Goal: Task Accomplishment & Management: Complete application form

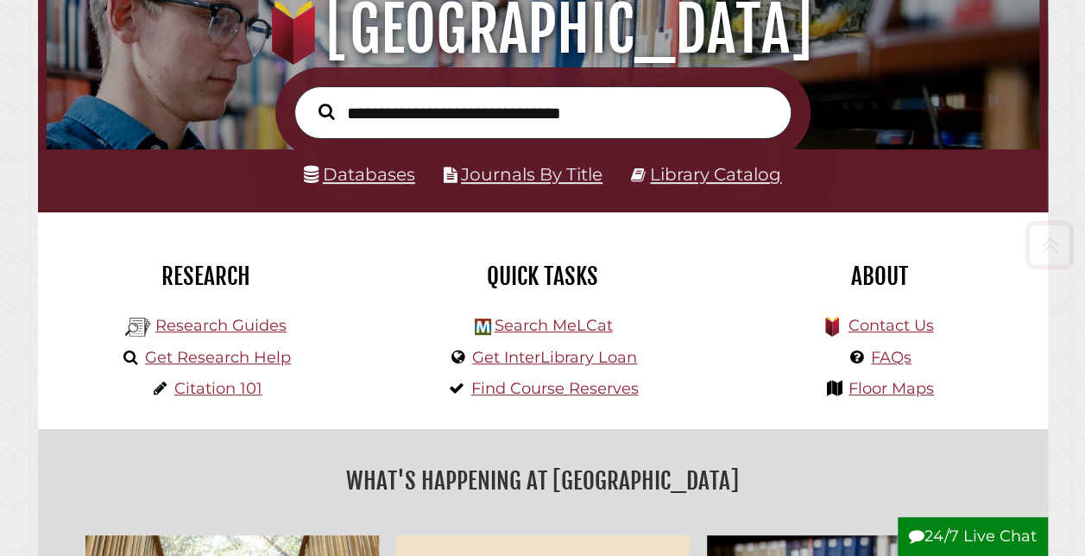
scroll to position [214, 0]
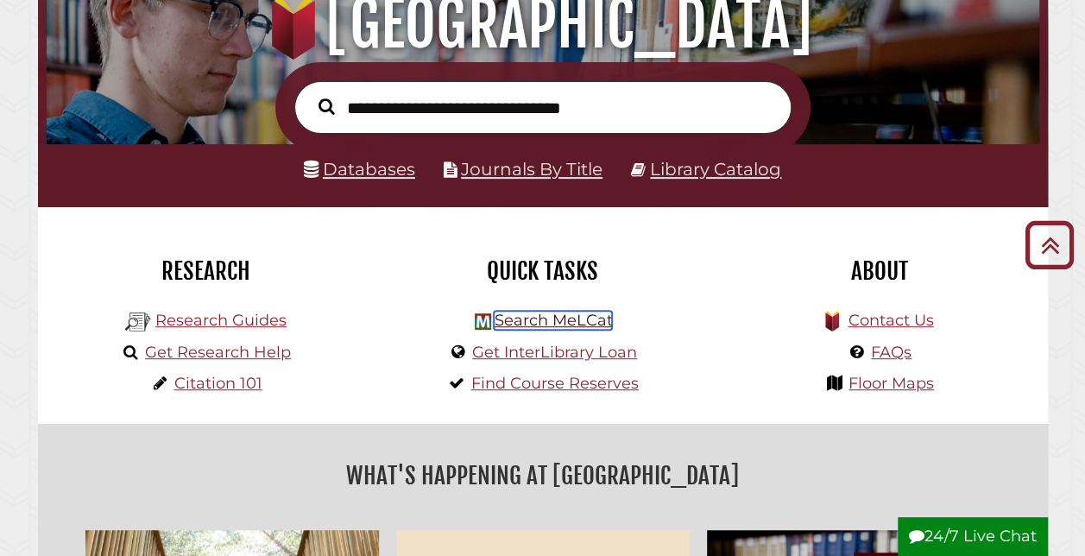
click at [509, 326] on link "Search MeLCat" at bounding box center [553, 320] width 118 height 19
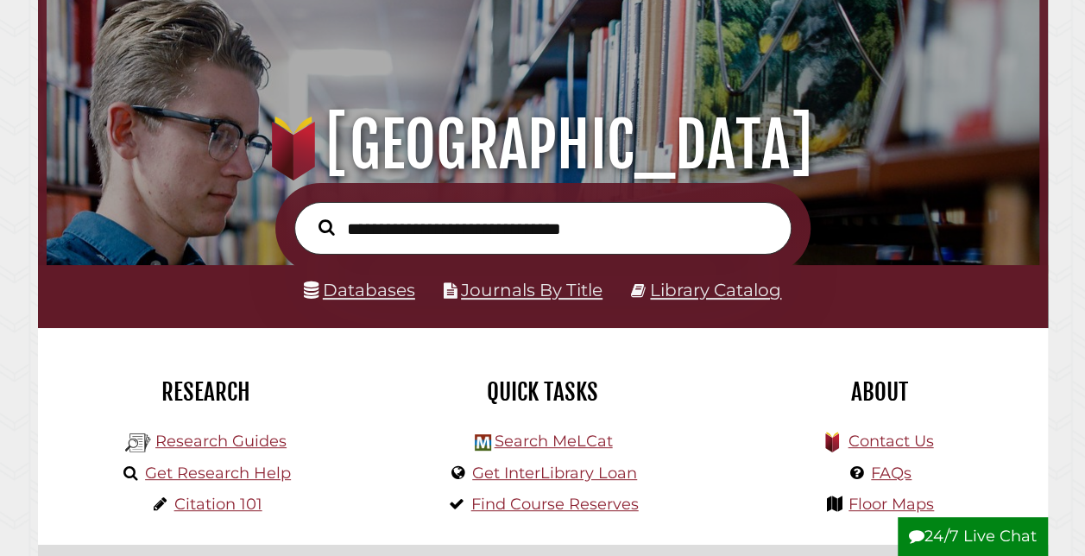
scroll to position [199, 0]
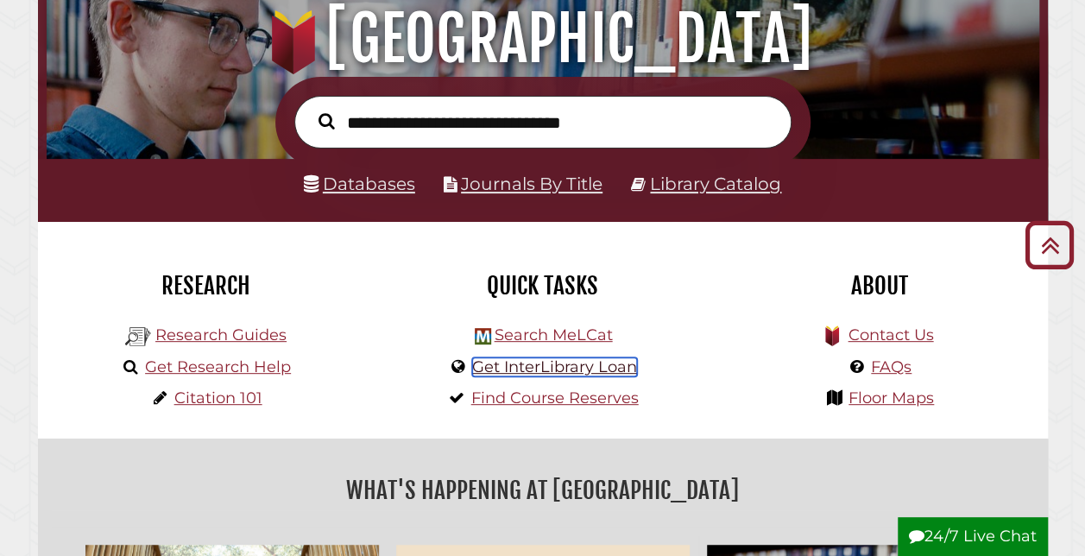
click at [614, 373] on link "Get InterLibrary Loan" at bounding box center [554, 366] width 165 height 19
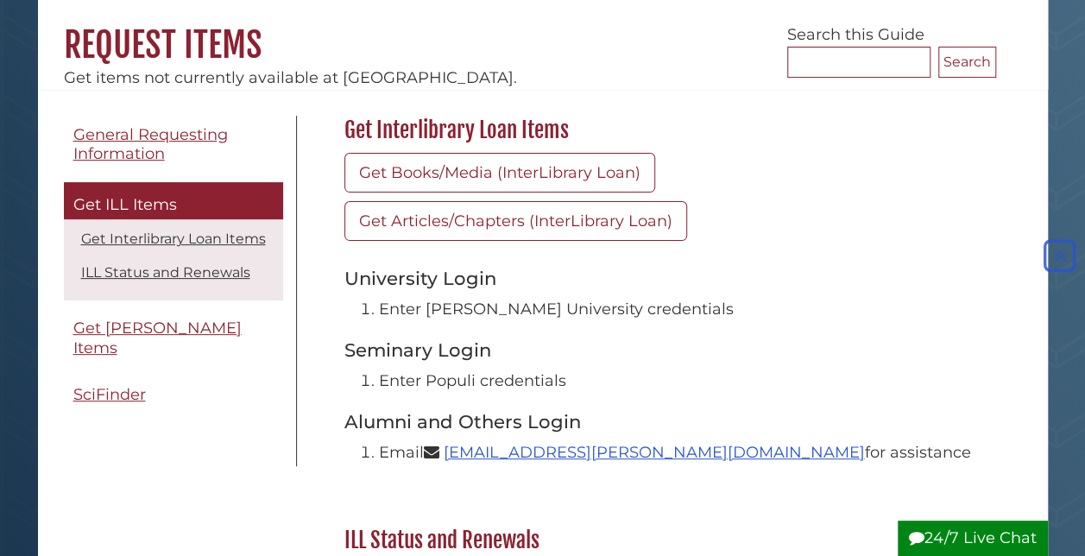
scroll to position [144, 0]
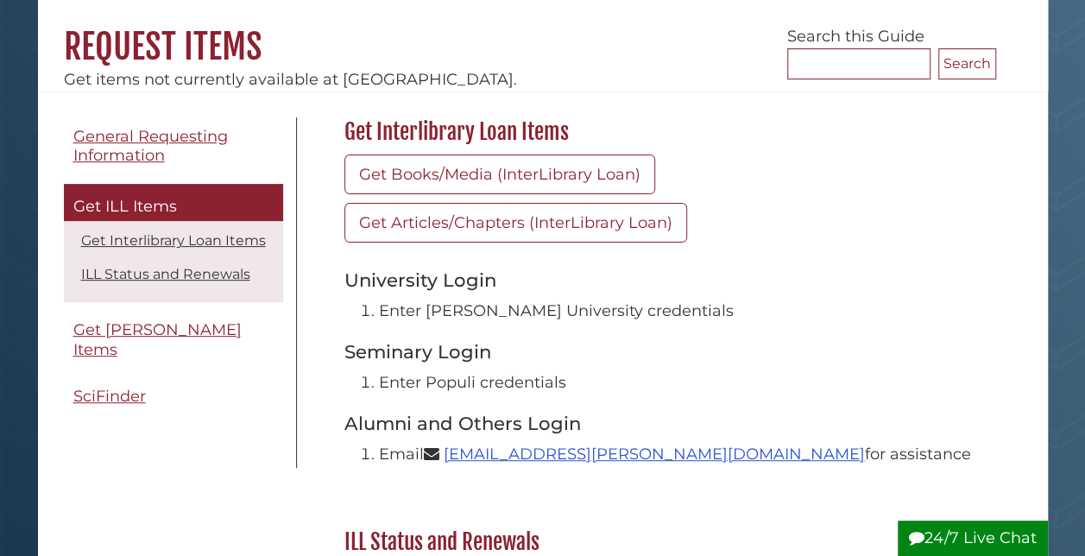
click at [243, 205] on link "Get ILL Items" at bounding box center [173, 203] width 219 height 38
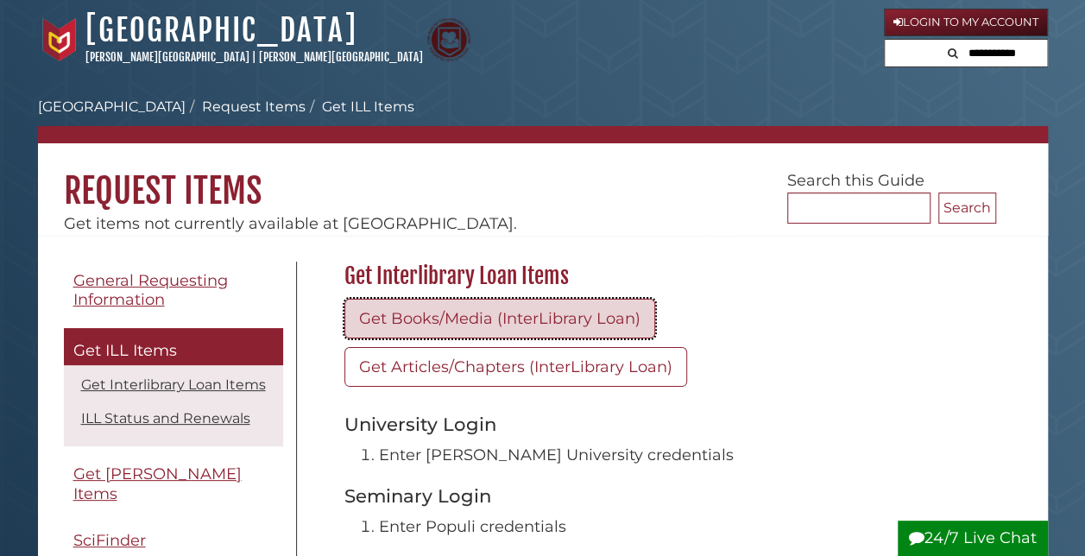
click at [359, 319] on link "Get Books/Media (InterLibrary Loan)" at bounding box center [499, 319] width 311 height 40
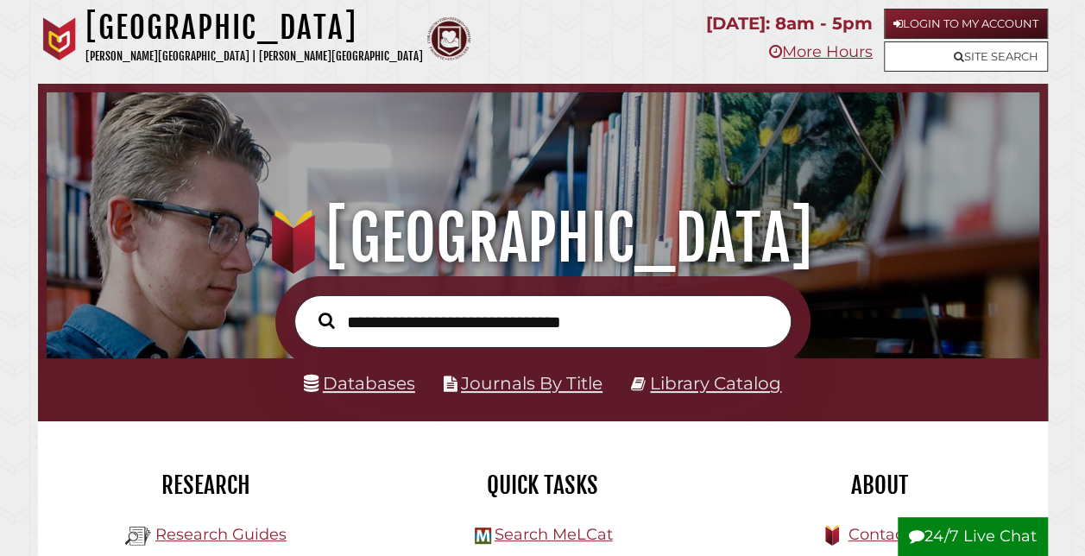
scroll to position [328, 984]
